Goal: Manage account settings

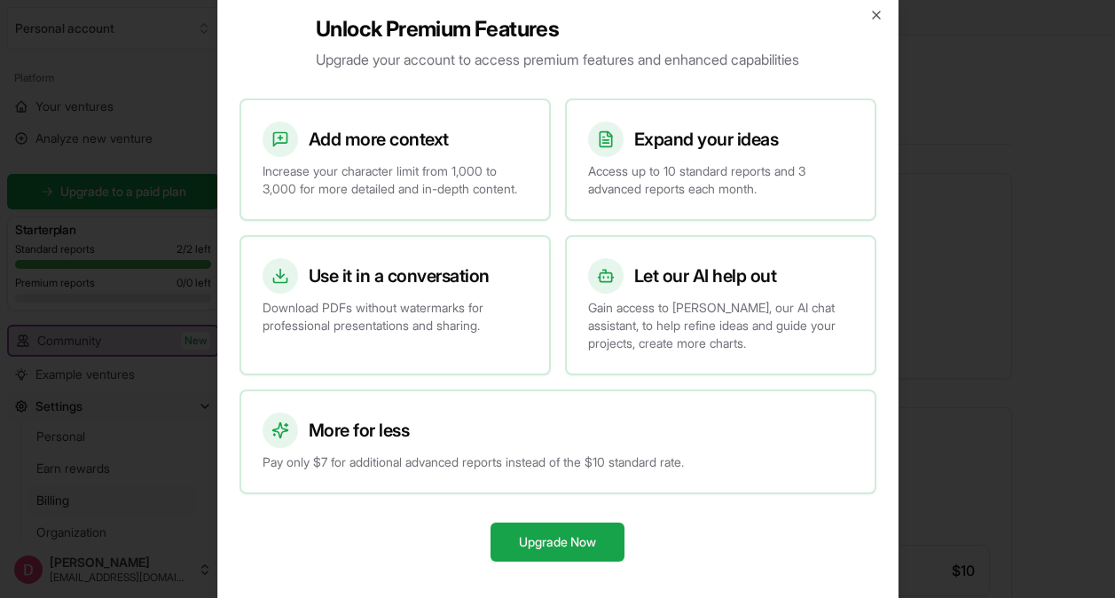
scroll to position [266, 0]
